Goal: Transaction & Acquisition: Purchase product/service

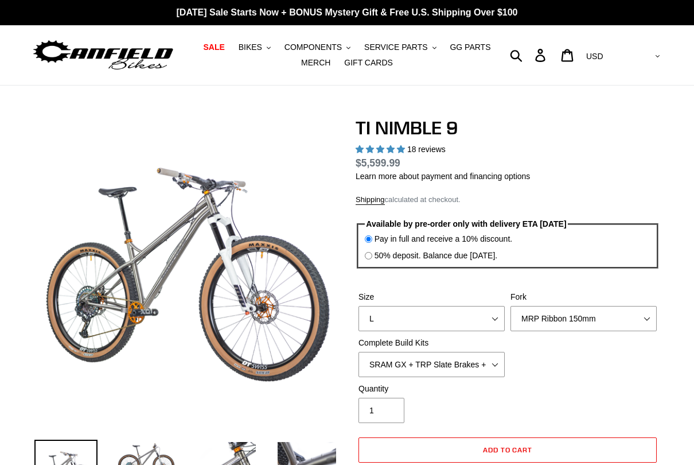
select select "highest-rating"
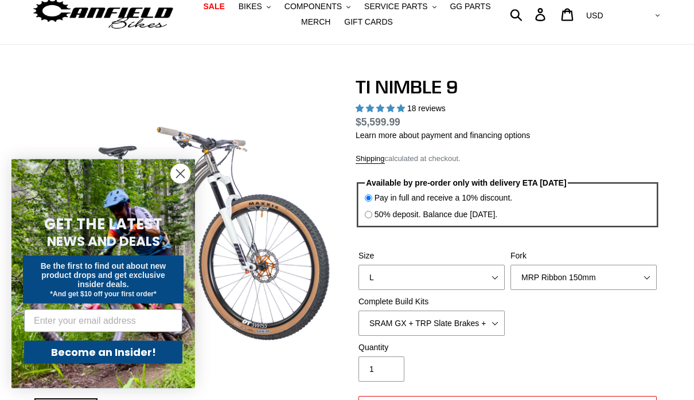
scroll to position [69, 0]
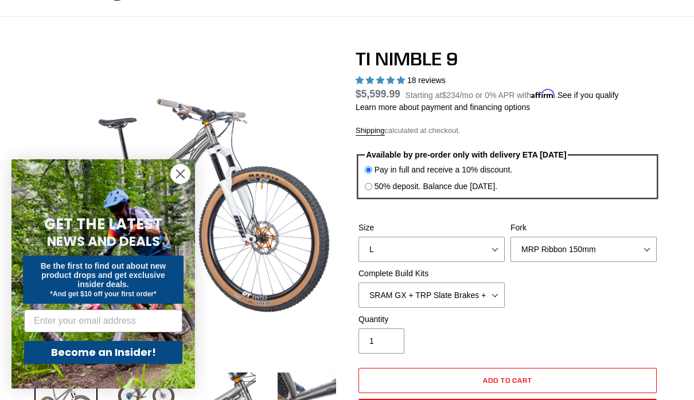
click at [490, 248] on select "S M L XL / XXL (Specify at checkout)" at bounding box center [431, 249] width 146 height 25
select select "S"
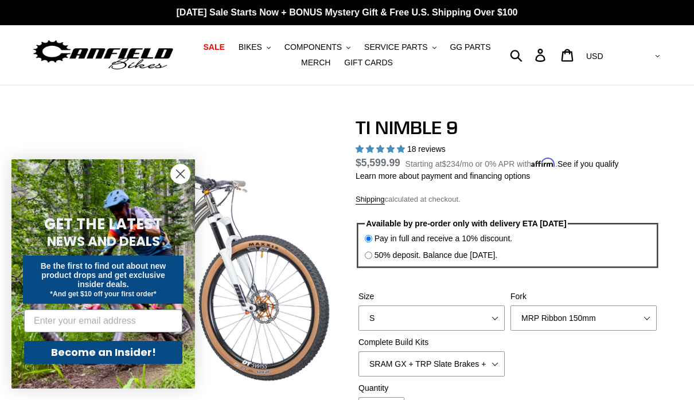
click at [188, 170] on circle "Close dialog" at bounding box center [180, 174] width 19 height 19
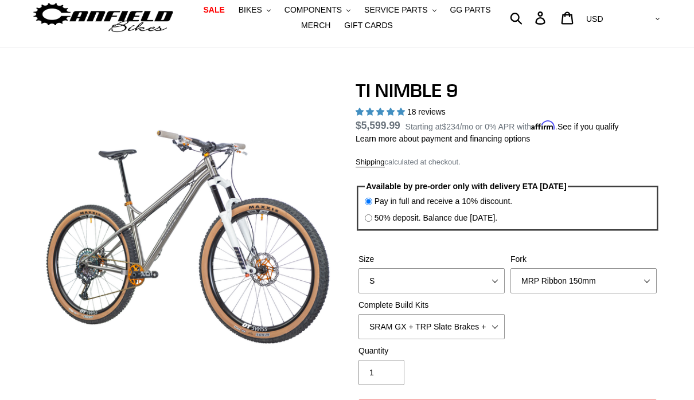
scroll to position [61, 0]
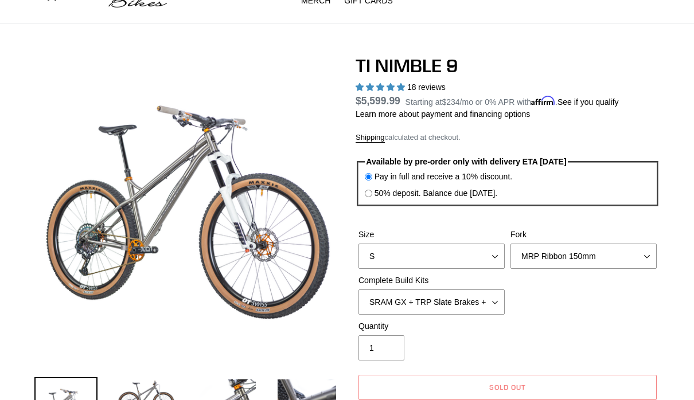
click at [641, 262] on select "MRP Ribbon 150mm RockShox Lyrik 150mm Fox Factory 36 150mm Cane Creek Helm 150m…" at bounding box center [583, 256] width 146 height 25
select select "Fork - None"
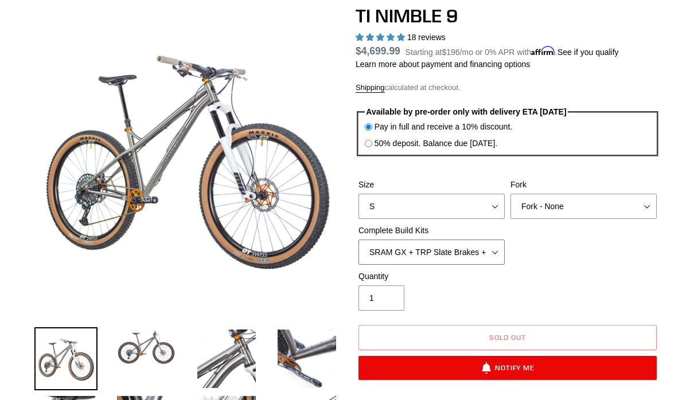
click at [482, 247] on select "SRAM GX + TRP Slate Brakes + Rotors + e13 LG-1 Wheels SHIMANO XT + SHIMANO brak…" at bounding box center [431, 252] width 146 height 25
click at [486, 242] on select "SRAM GX + TRP Slate Brakes + Rotors + e13 LG-1 Wheels SHIMANO XT + SHIMANO brak…" at bounding box center [431, 252] width 146 height 25
click at [493, 255] on select "SRAM GX + TRP Slate Brakes + Rotors + e13 LG-1 Wheels SHIMANO XT + SHIMANO brak…" at bounding box center [431, 252] width 146 height 25
select select "Complete Build Kit - None (Contact us for Custom Builds)"
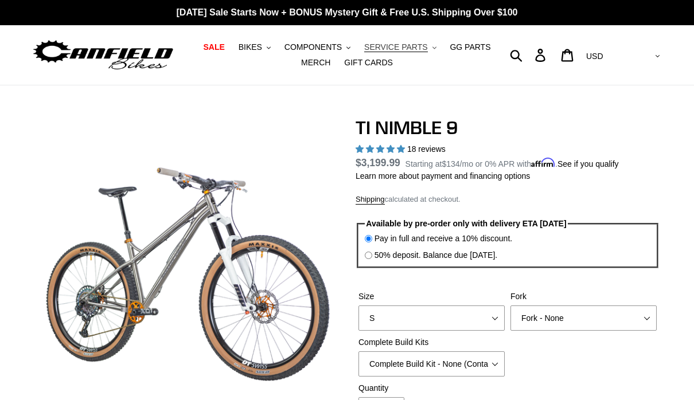
click at [414, 54] on button "SERVICE PARTS .cls-1{fill:#231f20}" at bounding box center [399, 47] width 83 height 15
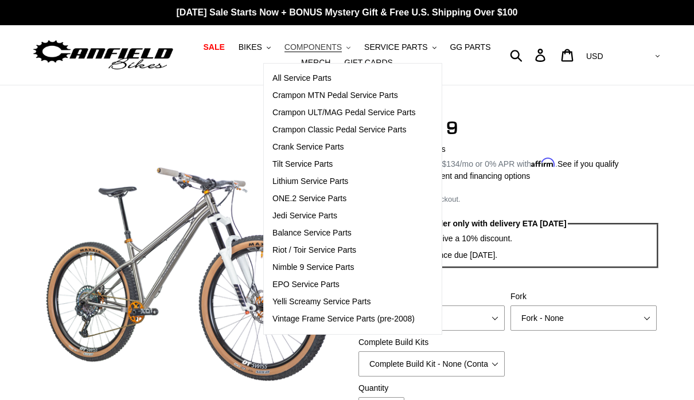
click at [323, 46] on span "COMPONENTS" at bounding box center [312, 47] width 57 height 10
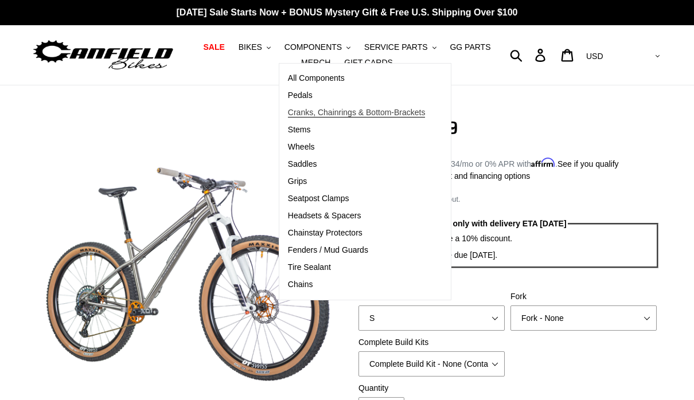
click at [361, 116] on span "Cranks, Chainrings & Bottom-Brackets" at bounding box center [357, 113] width 138 height 10
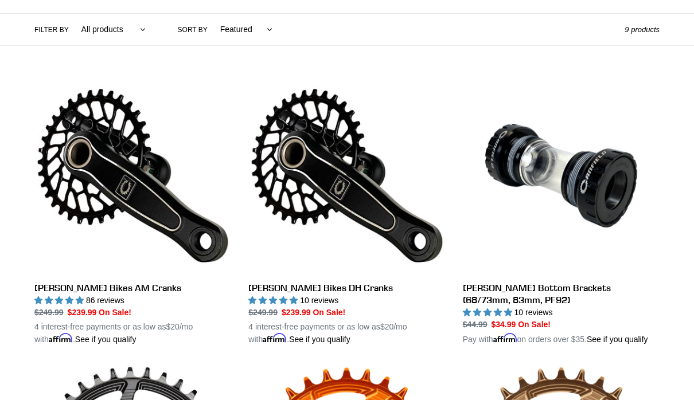
scroll to position [265, 0]
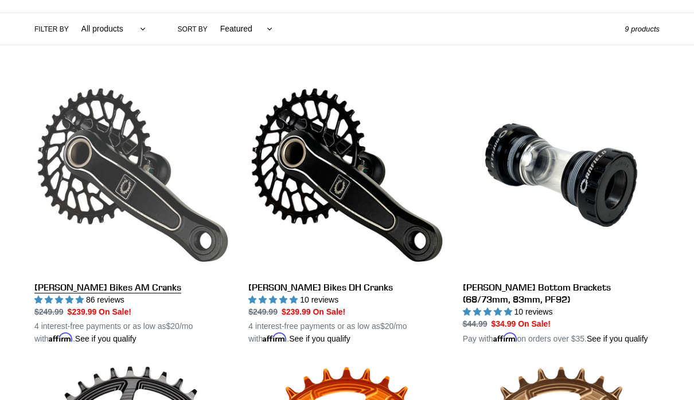
click at [146, 204] on link "[PERSON_NAME] Bikes AM Cranks" at bounding box center [132, 211] width 197 height 268
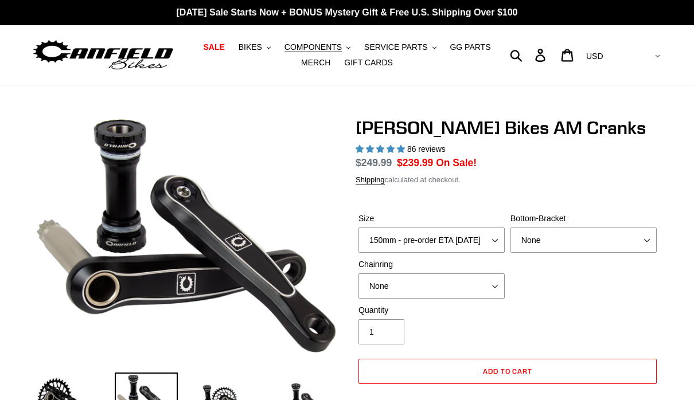
select select "highest-rating"
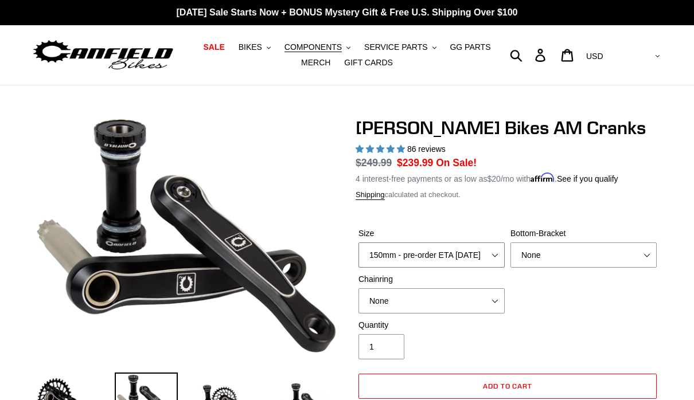
click at [492, 256] on select "150mm - pre-order ETA 9/30/25 155mm - pre-order ETA 9/30/25 160mm - pre-order E…" at bounding box center [431, 255] width 146 height 25
select select "165mm - pre-order ETA 9/30/25"
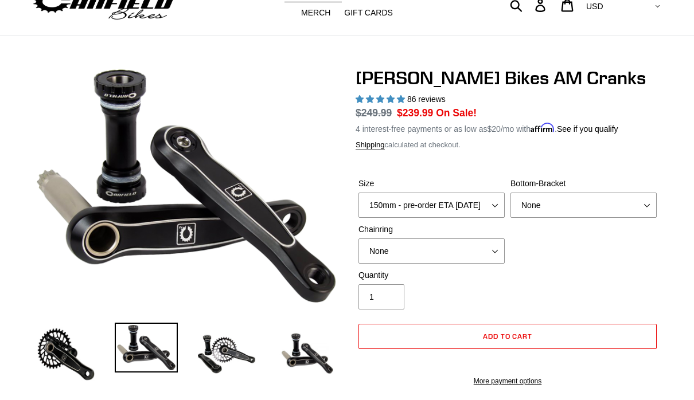
scroll to position [50, 0]
